Goal: Entertainment & Leisure: Browse casually

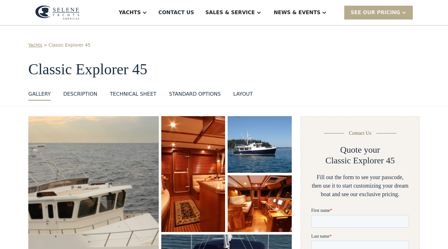
click at [62, 155] on img "open lightbox" at bounding box center [94, 218] width 138 height 217
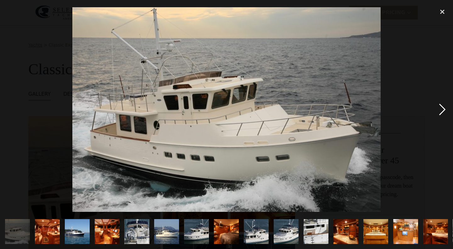
click at [439, 108] on div "next image" at bounding box center [442, 109] width 21 height 209
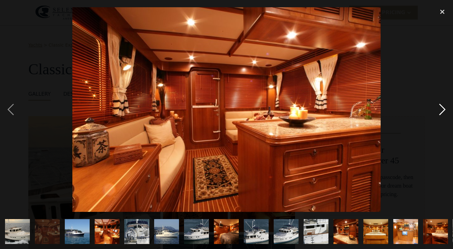
click at [439, 108] on div "next image" at bounding box center [442, 109] width 21 height 209
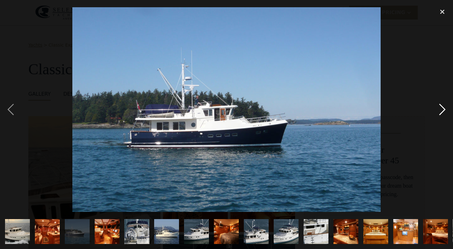
click at [439, 108] on div "next image" at bounding box center [442, 109] width 21 height 209
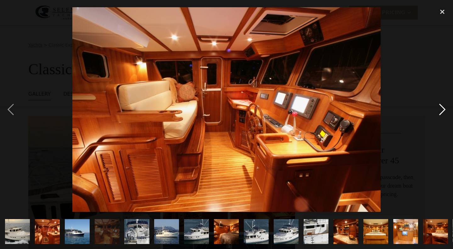
click at [439, 108] on div "next image" at bounding box center [442, 109] width 21 height 209
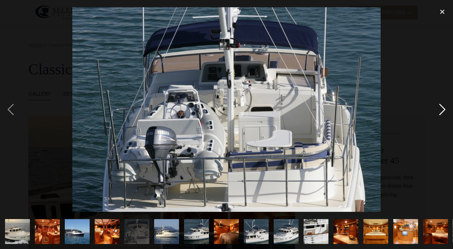
click at [439, 108] on div "next image" at bounding box center [442, 109] width 21 height 209
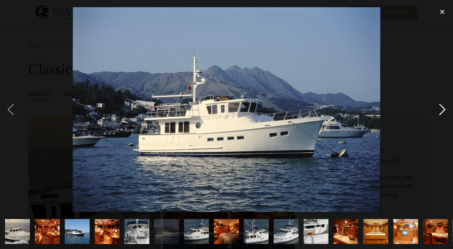
click at [439, 108] on div "next image" at bounding box center [442, 109] width 21 height 209
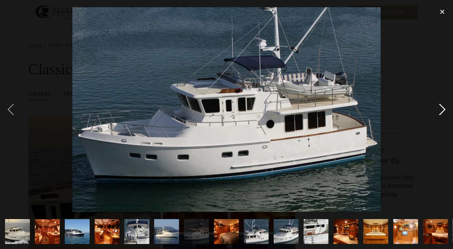
click at [439, 108] on div "next image" at bounding box center [442, 109] width 21 height 209
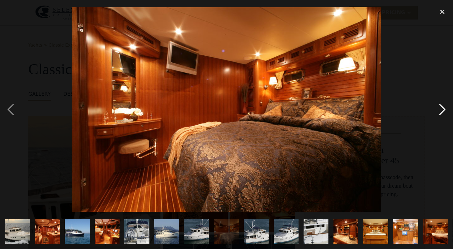
click at [439, 108] on div "next image" at bounding box center [442, 109] width 21 height 209
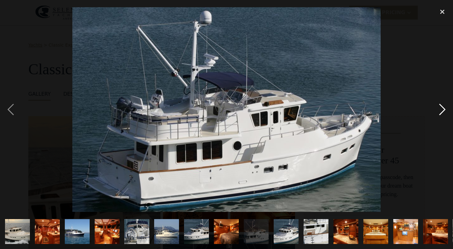
click at [439, 108] on div "next image" at bounding box center [442, 109] width 21 height 209
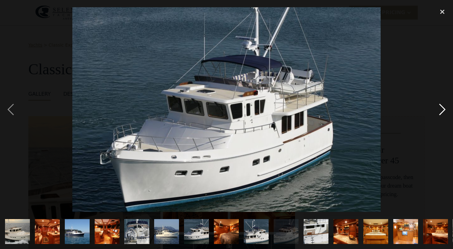
click at [439, 108] on div "next image" at bounding box center [442, 109] width 21 height 209
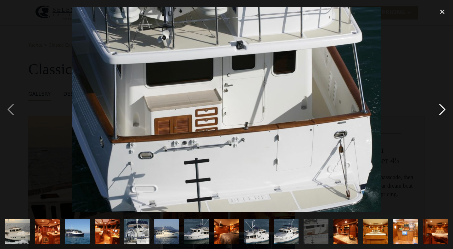
click at [439, 108] on div "next image" at bounding box center [442, 109] width 21 height 209
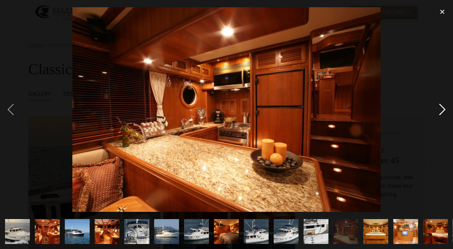
click at [439, 108] on div "next image" at bounding box center [442, 109] width 21 height 209
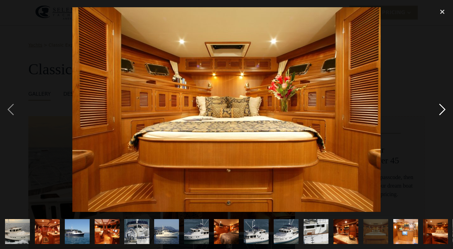
click at [439, 108] on div "next image" at bounding box center [442, 109] width 21 height 209
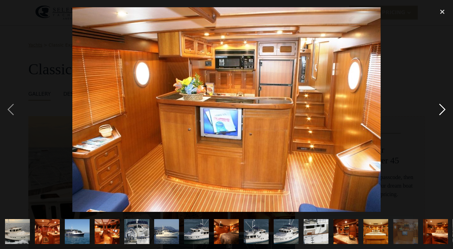
click at [439, 108] on div "next image" at bounding box center [442, 109] width 21 height 209
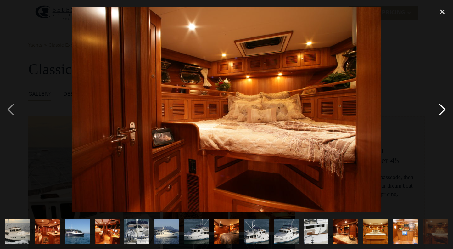
click at [439, 108] on div "next image" at bounding box center [442, 109] width 21 height 209
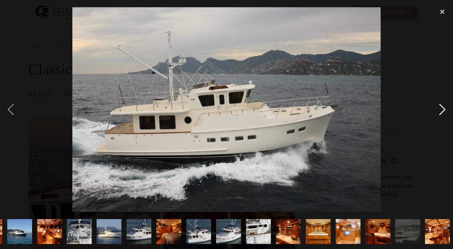
scroll to position [0, 59]
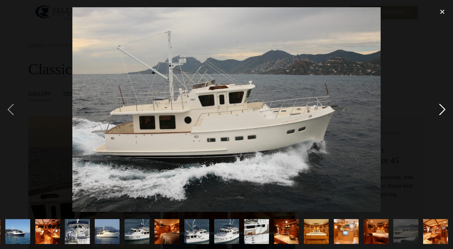
click at [439, 108] on div "next image" at bounding box center [442, 109] width 21 height 209
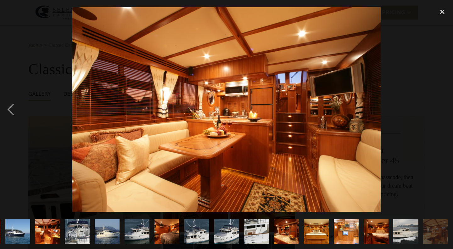
click at [439, 108] on div "next image" at bounding box center [442, 109] width 21 height 209
click at [443, 10] on div "close lightbox" at bounding box center [442, 12] width 21 height 14
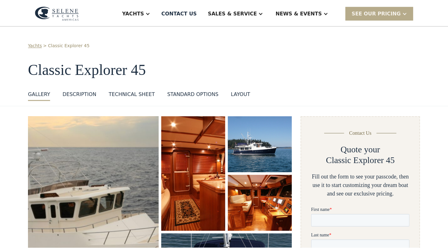
scroll to position [0, 0]
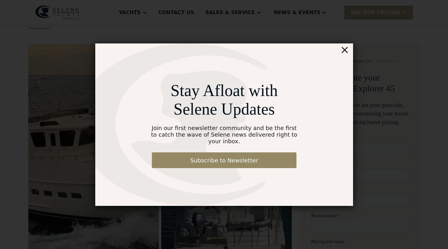
click at [344, 53] on div "×" at bounding box center [344, 49] width 9 height 13
